Goal: Information Seeking & Learning: Check status

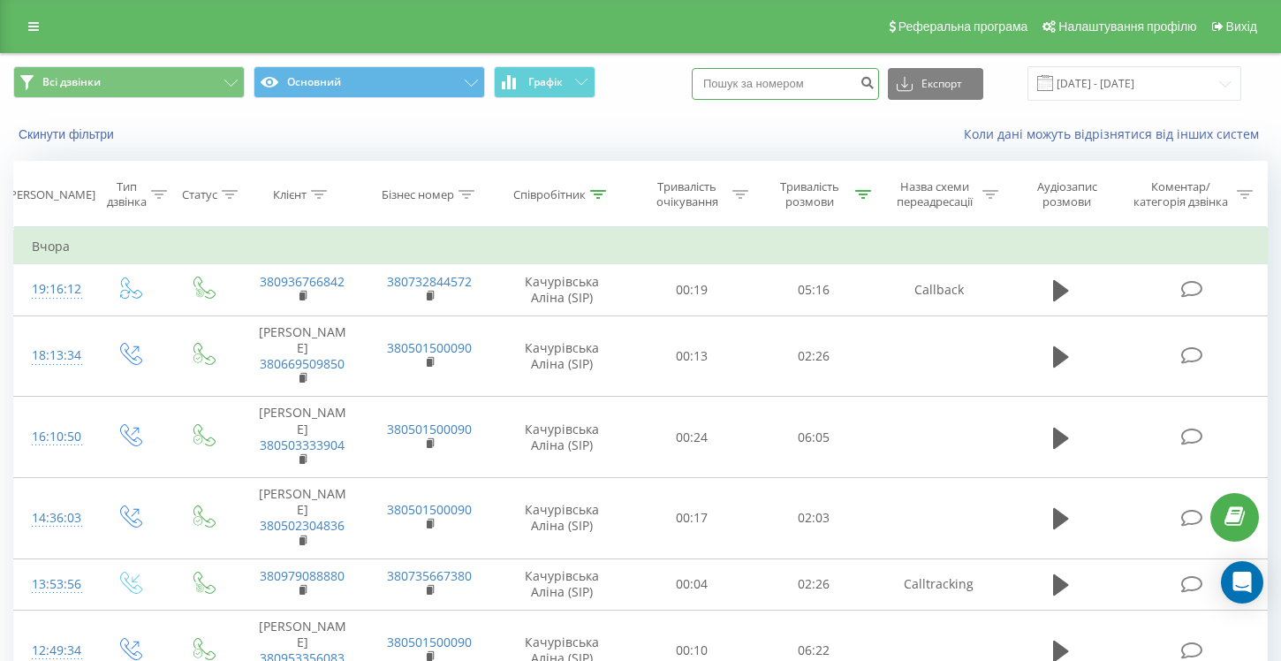
click at [795, 85] on input at bounding box center [785, 84] width 187 height 32
type input "0988638229"
click at [875, 86] on icon "submit" at bounding box center [867, 80] width 15 height 11
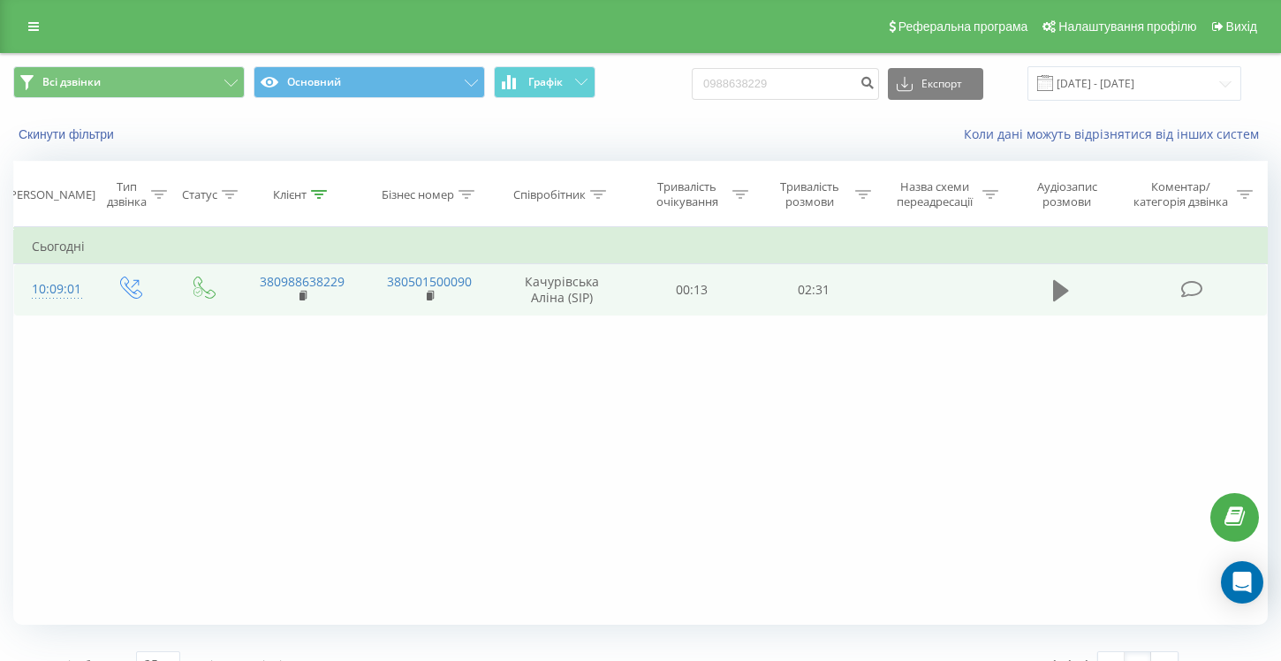
click at [1061, 294] on icon at bounding box center [1061, 290] width 16 height 21
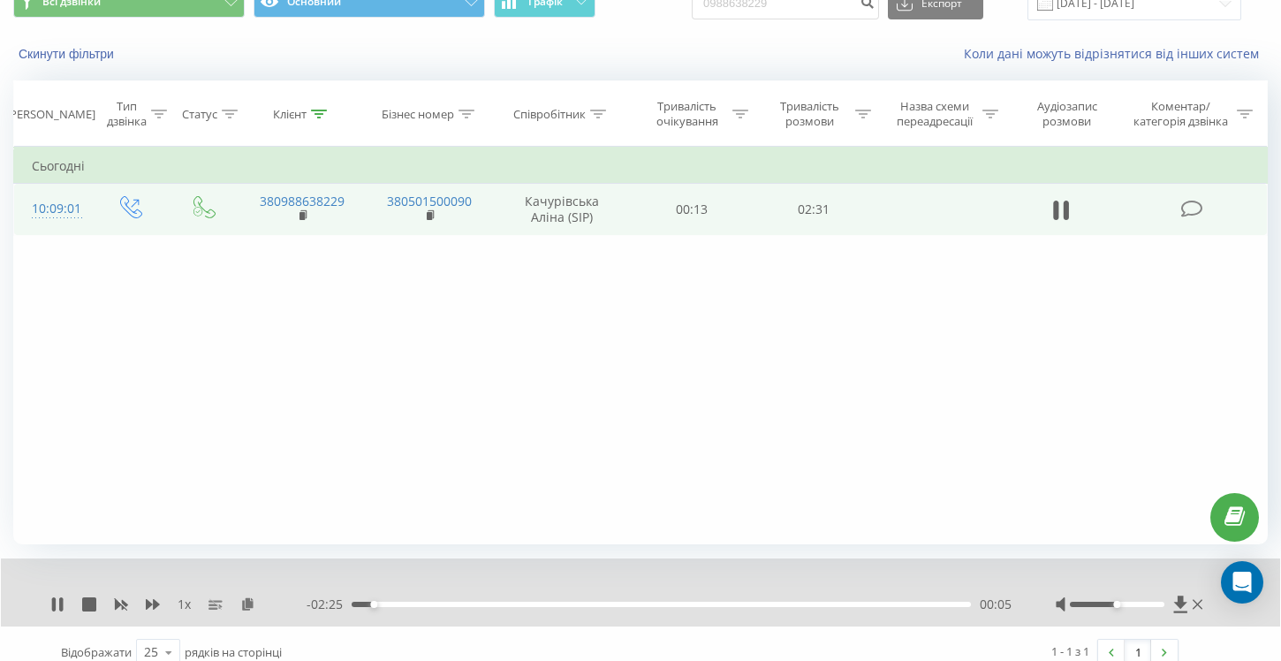
scroll to position [98, 0]
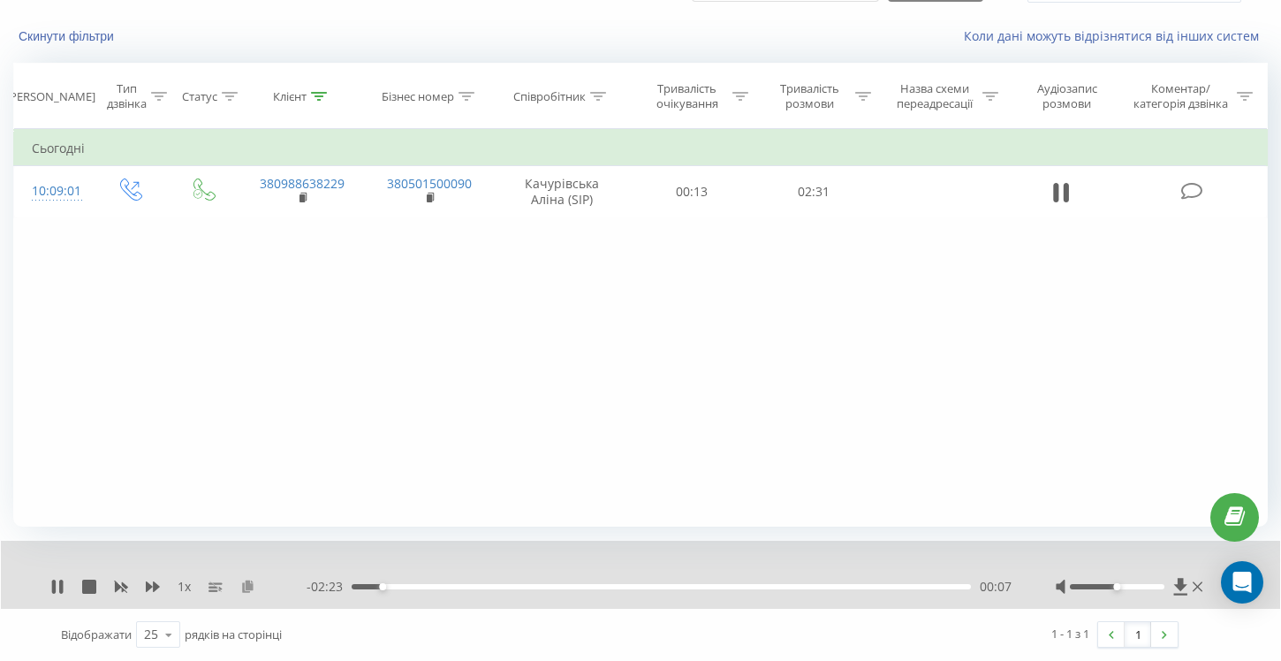
click at [250, 588] on icon at bounding box center [247, 586] width 15 height 12
click at [545, 588] on div "00:47" at bounding box center [661, 586] width 619 height 5
click at [53, 590] on icon at bounding box center [57, 587] width 11 height 14
click at [63, 588] on icon at bounding box center [61, 587] width 4 height 14
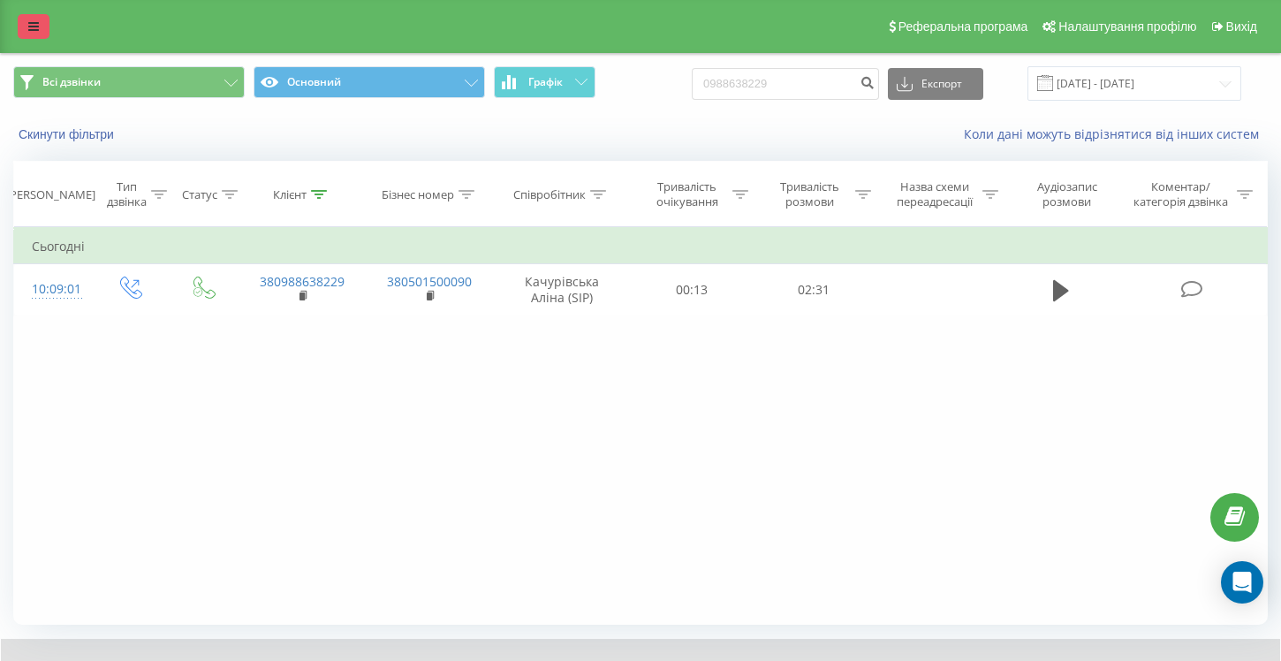
click at [27, 27] on link at bounding box center [34, 26] width 32 height 25
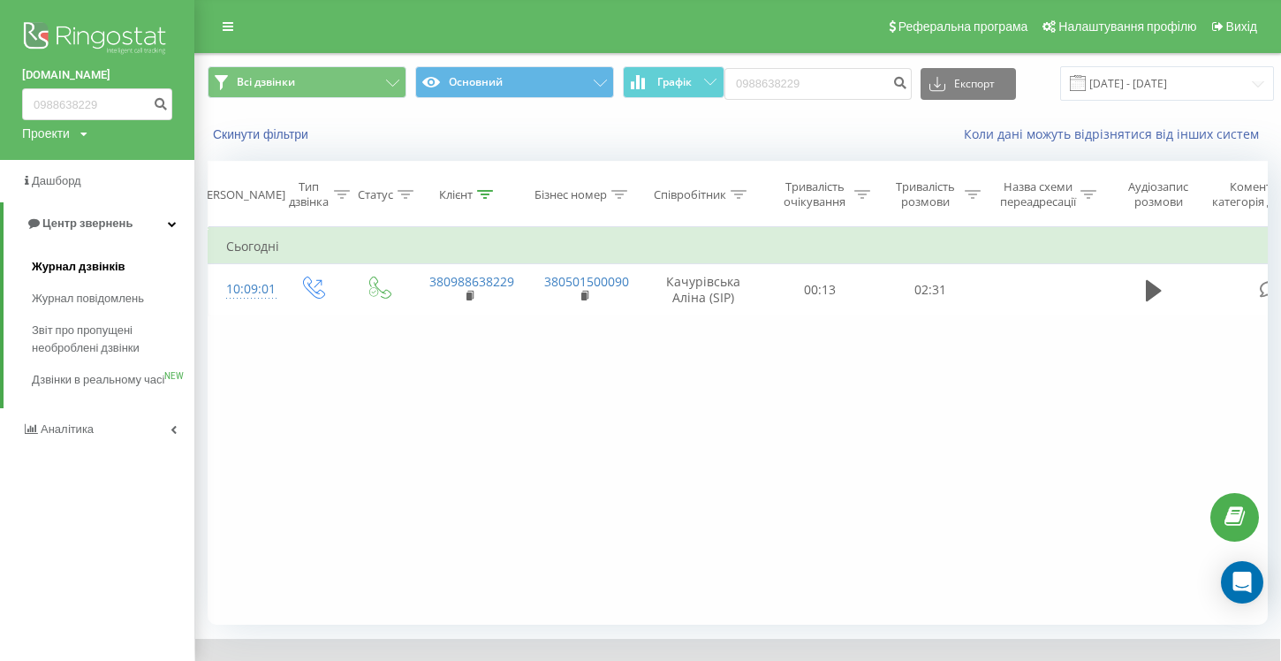
click at [82, 270] on span "Журнал дзвінків" at bounding box center [79, 267] width 94 height 18
